Goal: Information Seeking & Learning: Learn about a topic

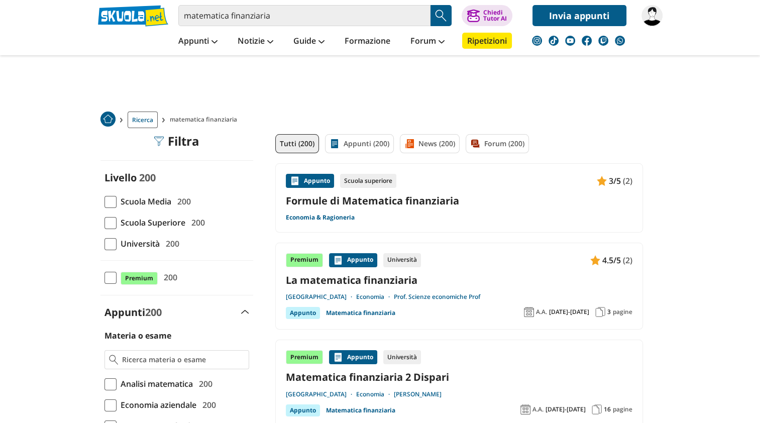
click at [655, 13] on img at bounding box center [651, 15] width 21 height 21
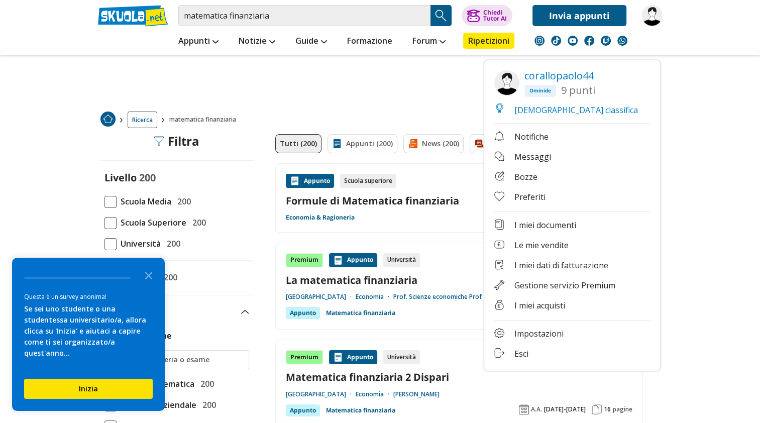
click at [653, 15] on img at bounding box center [651, 15] width 21 height 21
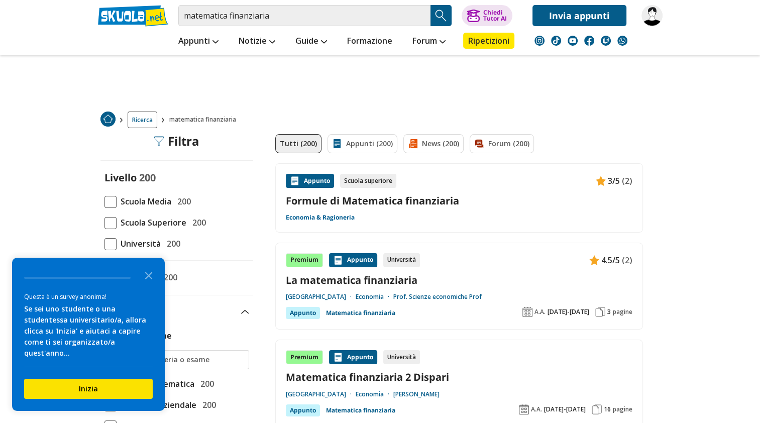
click at [311, 217] on link "Economia & Ragioneria" at bounding box center [320, 217] width 69 height 8
click at [403, 203] on link "Formule di Matematica finanziaria" at bounding box center [459, 201] width 347 height 14
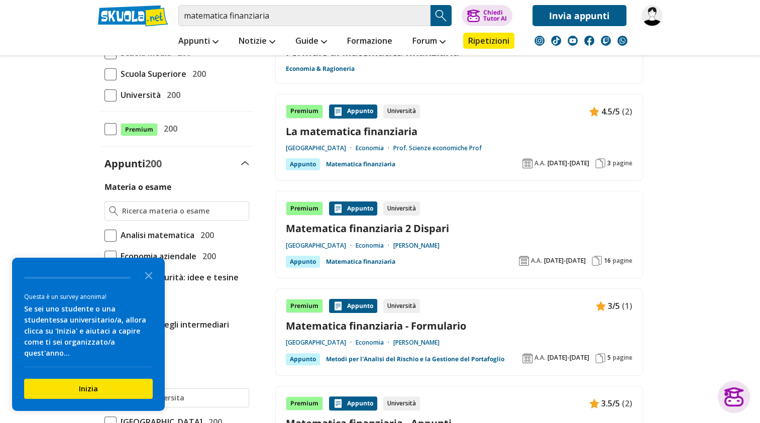
scroll to position [151, 0]
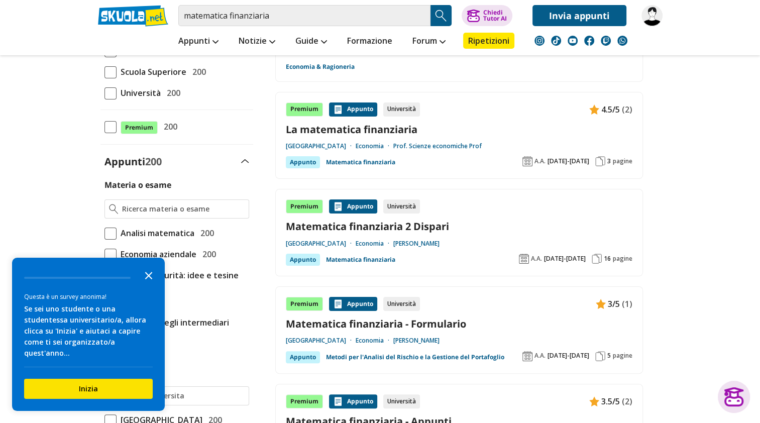
click at [145, 285] on icon "Close the survey" at bounding box center [149, 275] width 20 height 20
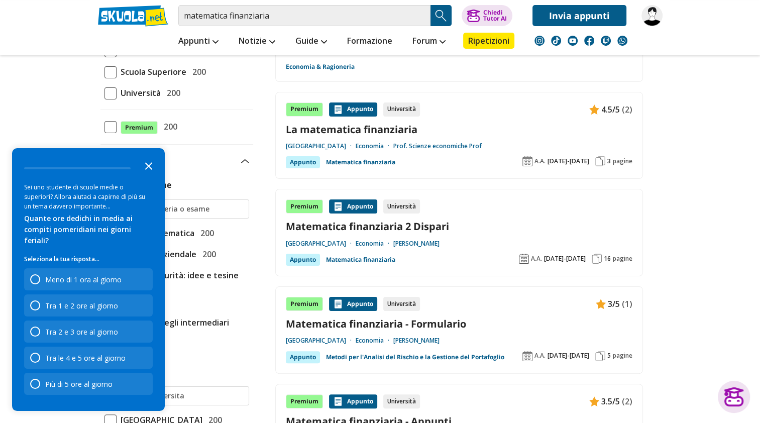
click at [147, 170] on polygon "Close the survey" at bounding box center [149, 166] width 8 height 8
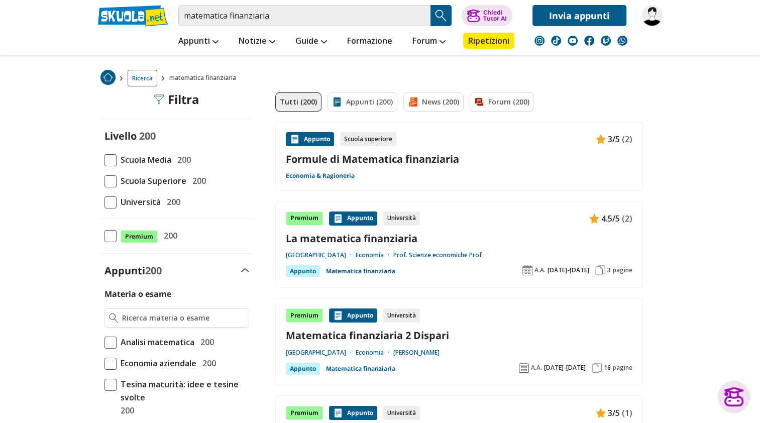
scroll to position [0, 0]
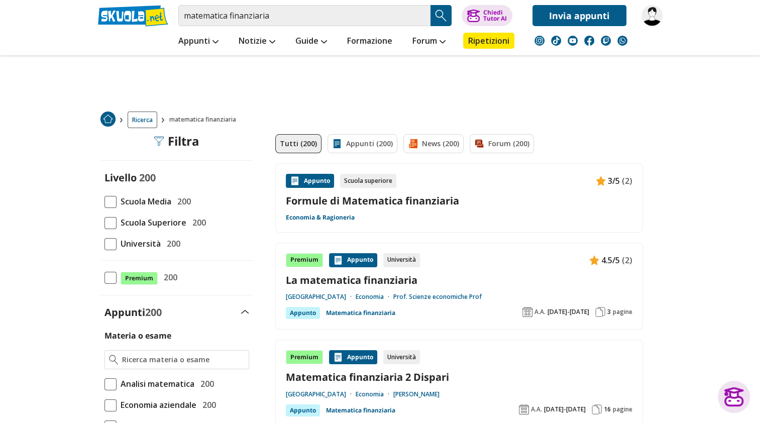
click at [110, 244] on span at bounding box center [110, 244] width 12 height 12
click at [104, 244] on input "Università 200" at bounding box center [104, 244] width 0 height 0
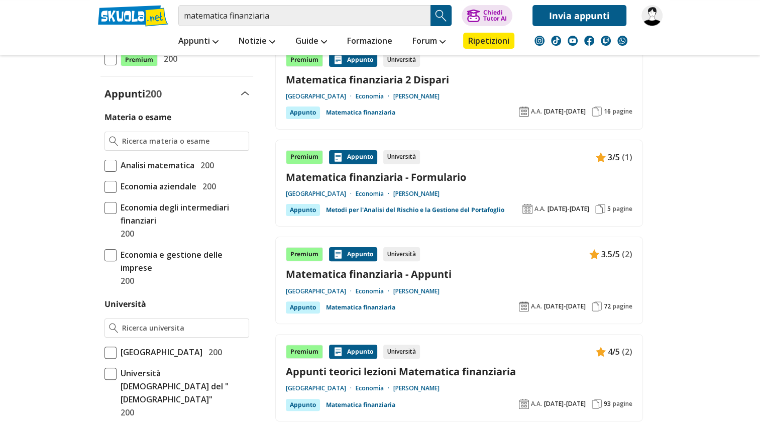
scroll to position [151, 0]
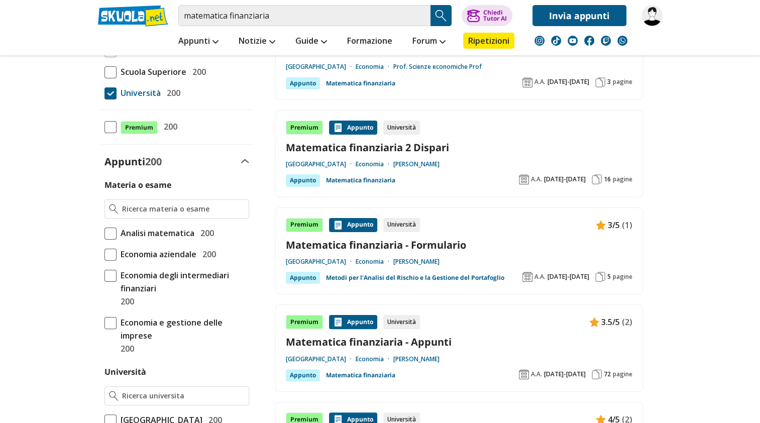
click at [112, 97] on span at bounding box center [110, 93] width 12 height 12
click at [104, 93] on input "Università 200" at bounding box center [104, 93] width 0 height 0
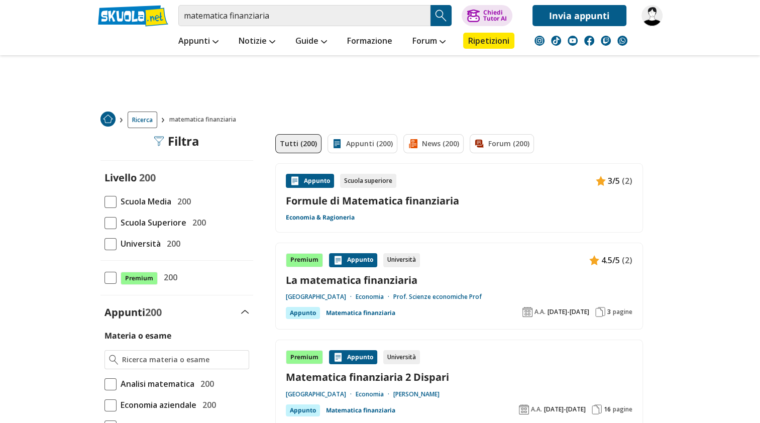
click at [628, 312] on span "pagine" at bounding box center [623, 312] width 20 height 8
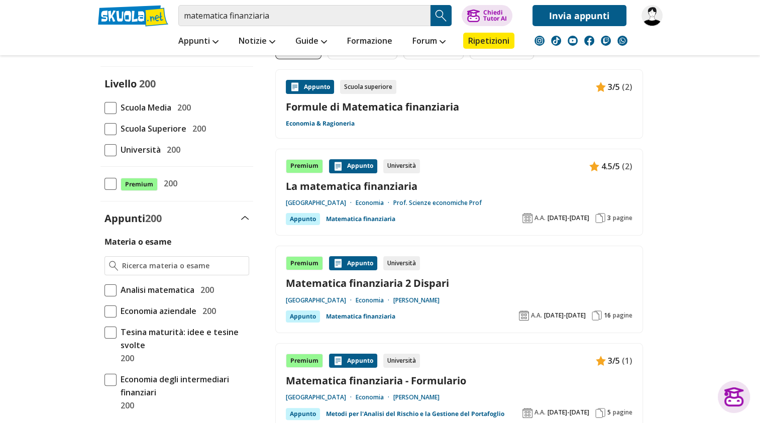
scroll to position [100, 0]
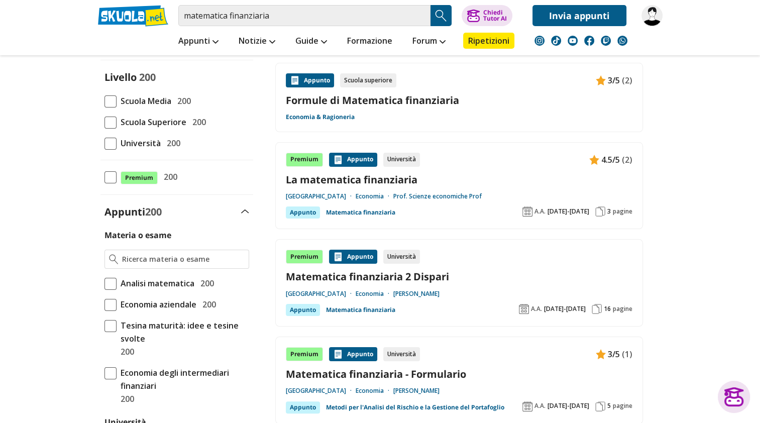
click at [302, 212] on div "Appunto" at bounding box center [303, 212] width 34 height 12
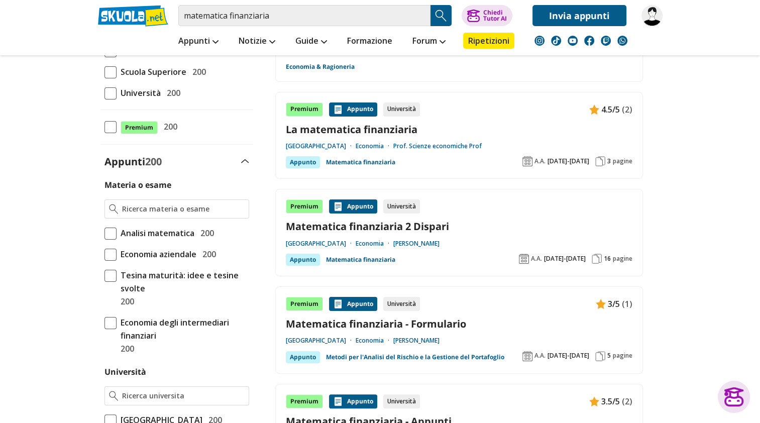
scroll to position [301, 0]
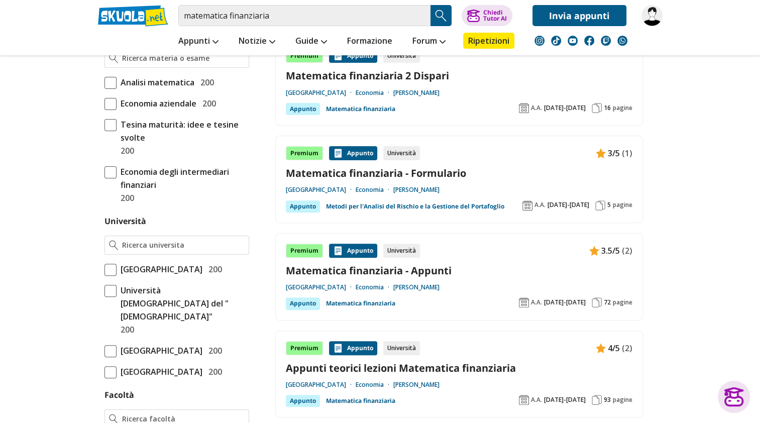
click at [625, 302] on span "pagine" at bounding box center [623, 302] width 20 height 8
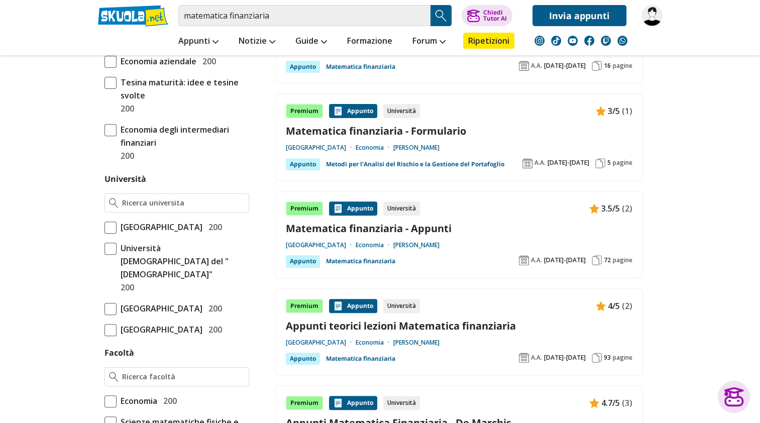
scroll to position [452, 0]
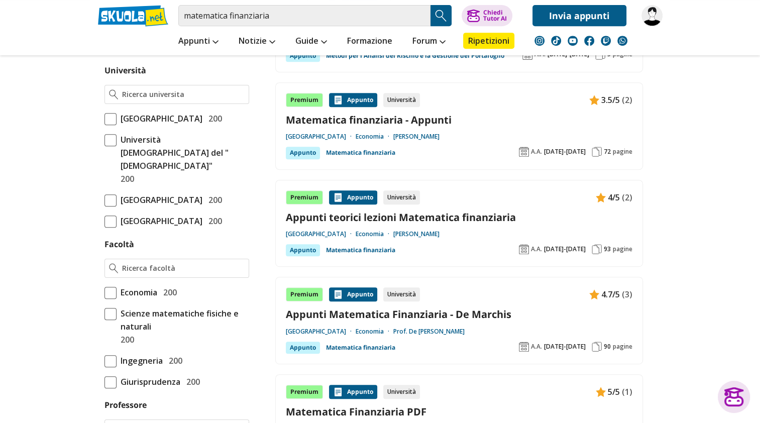
click at [613, 249] on span "pagine" at bounding box center [623, 249] width 20 height 8
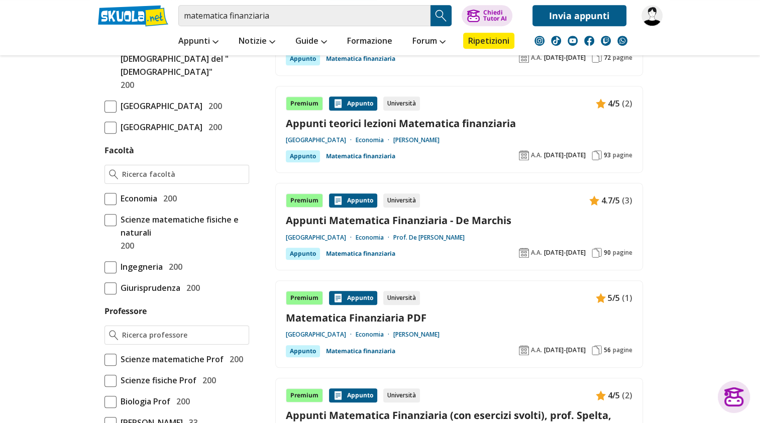
scroll to position [553, 0]
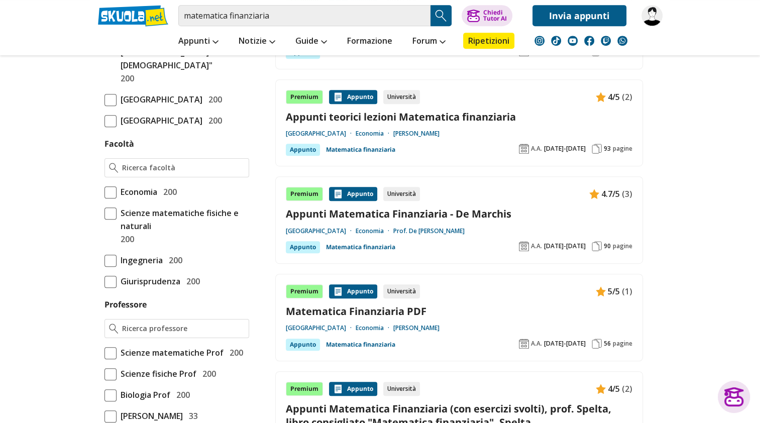
click at [619, 243] on span "pagine" at bounding box center [623, 246] width 20 height 8
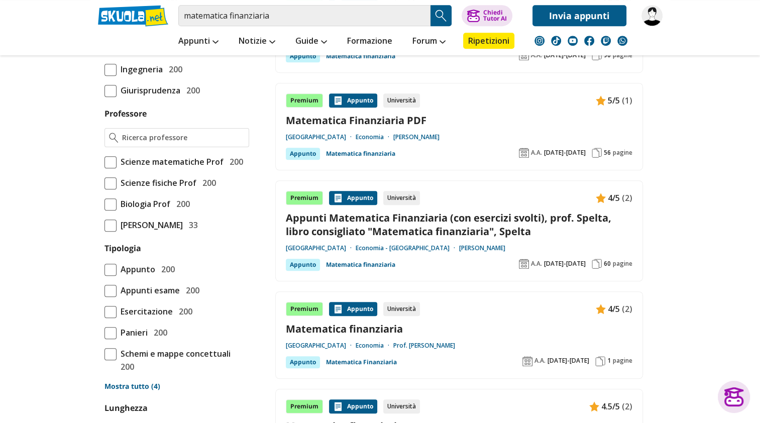
scroll to position [753, 0]
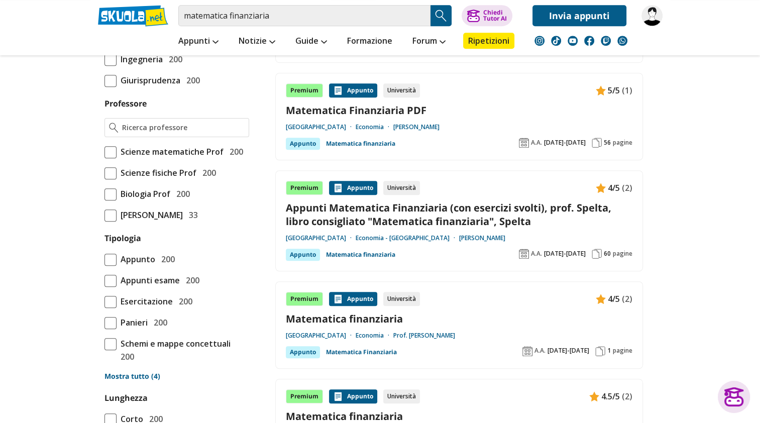
click at [623, 250] on span "pagine" at bounding box center [623, 254] width 20 height 8
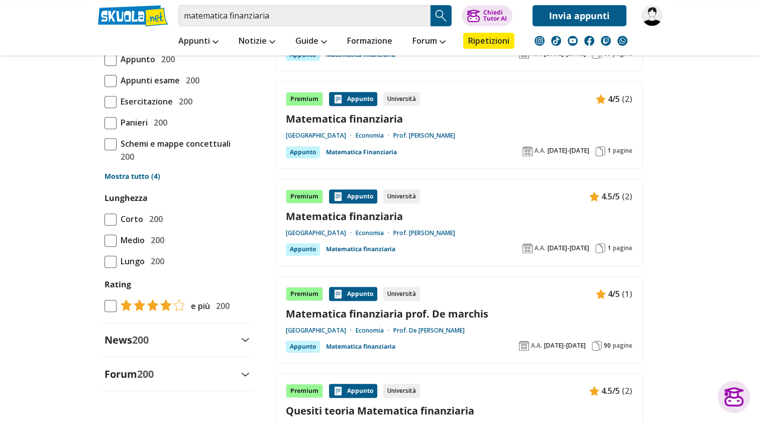
scroll to position [954, 0]
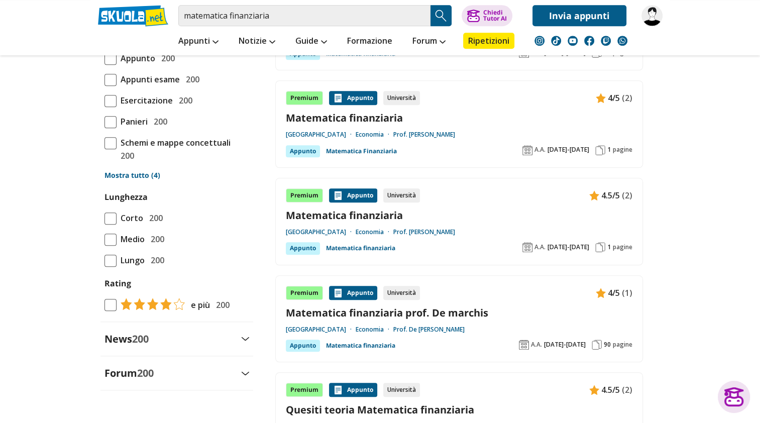
click at [623, 341] on span "pagine" at bounding box center [623, 345] width 20 height 8
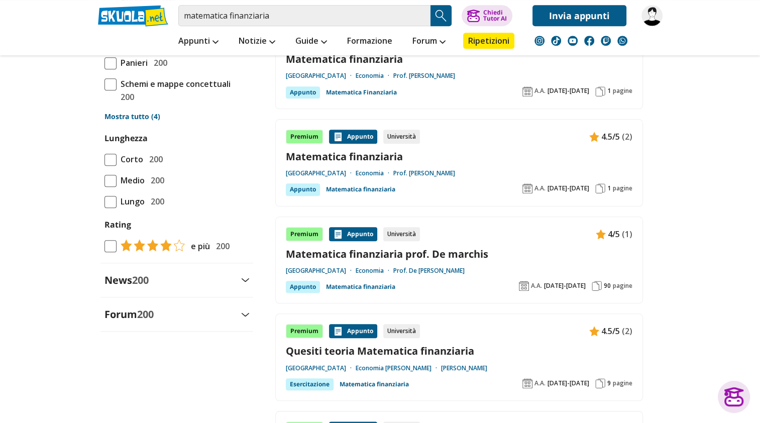
scroll to position [1105, 0]
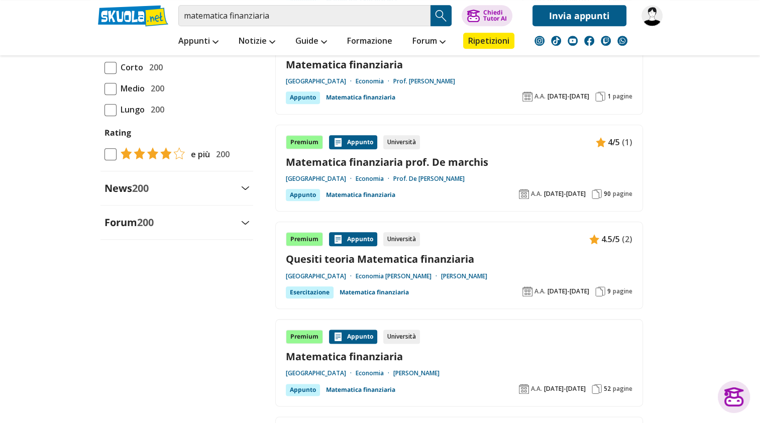
click at [627, 287] on span "pagine" at bounding box center [623, 291] width 20 height 8
